Goal: Find specific page/section: Find specific page/section

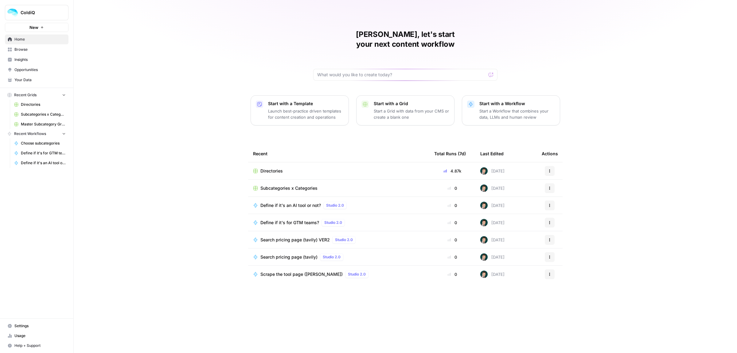
click at [25, 335] on span "Usage" at bounding box center [39, 336] width 51 height 6
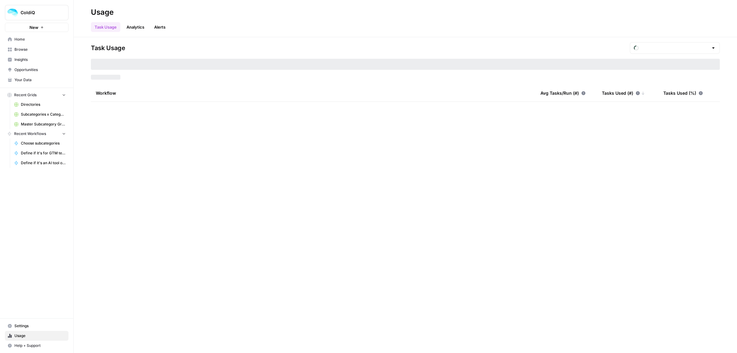
type input "September Included Tasks"
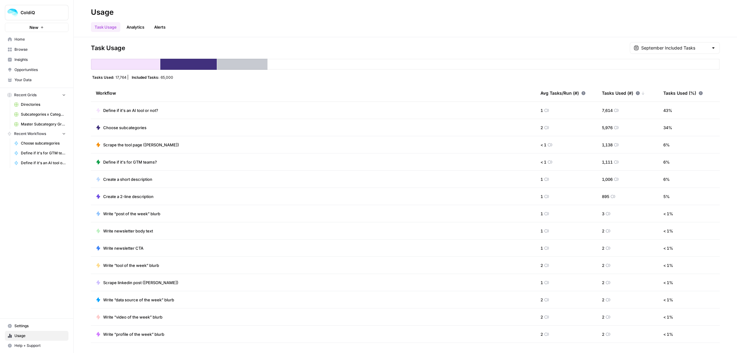
click at [24, 47] on span "Browse" at bounding box center [39, 50] width 51 height 6
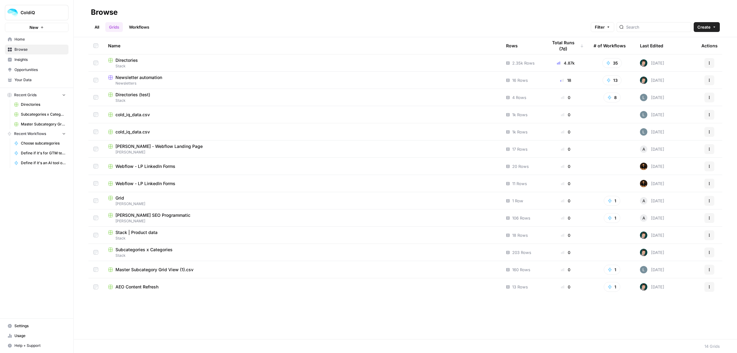
click at [145, 79] on span "Newsletter automation" at bounding box center [138, 77] width 47 height 6
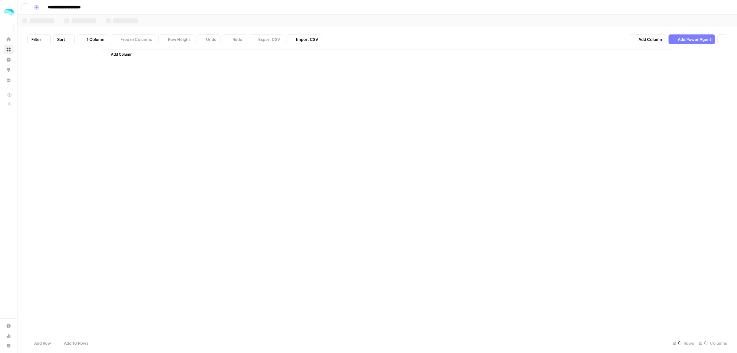
type input "**********"
click at [112, 93] on div "Add Column" at bounding box center [377, 85] width 705 height 72
